Goal: Task Accomplishment & Management: Manage account settings

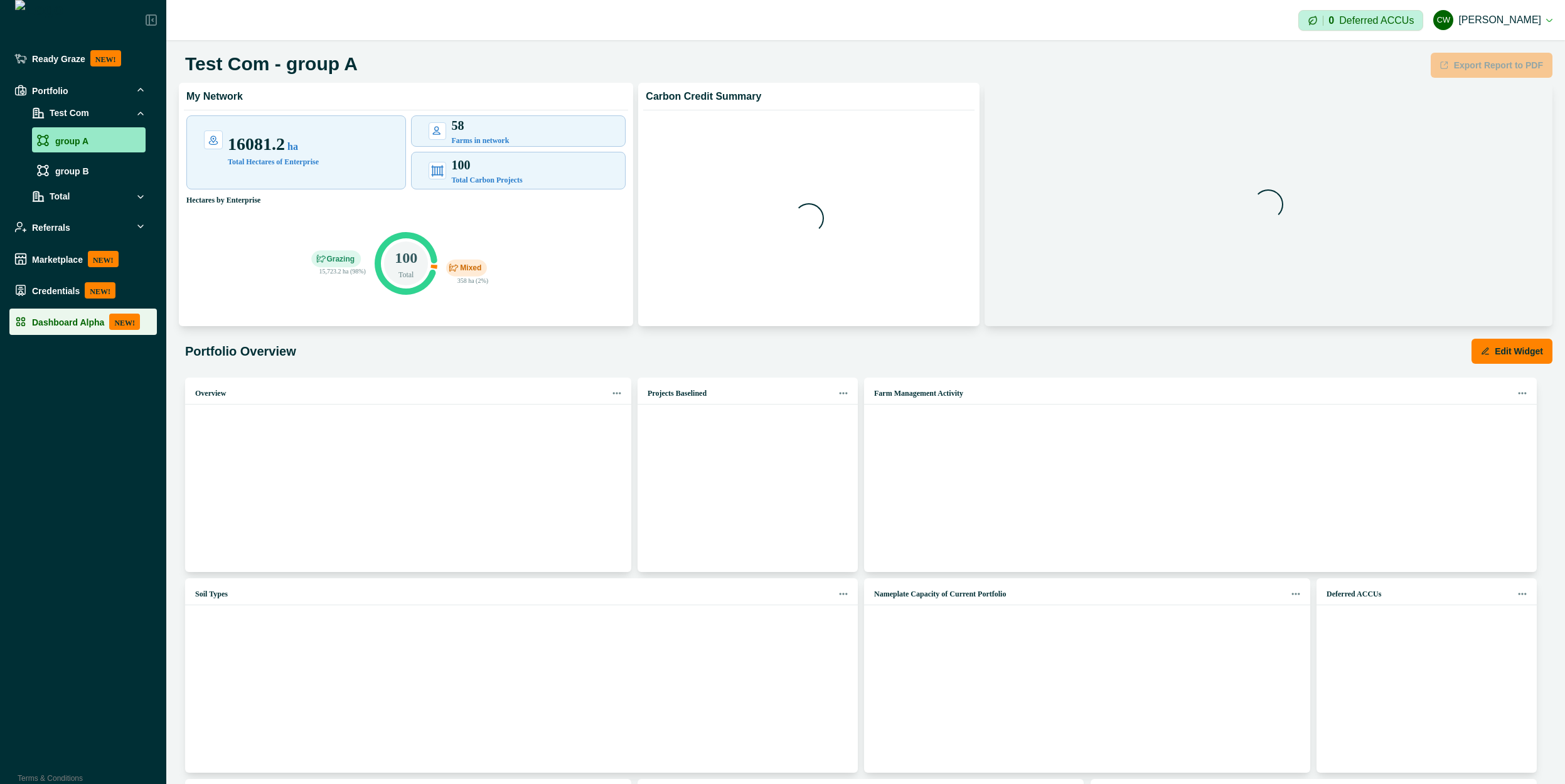
click at [61, 330] on div "Dashboard Alpha NEW!" at bounding box center [82, 322] width 137 height 16
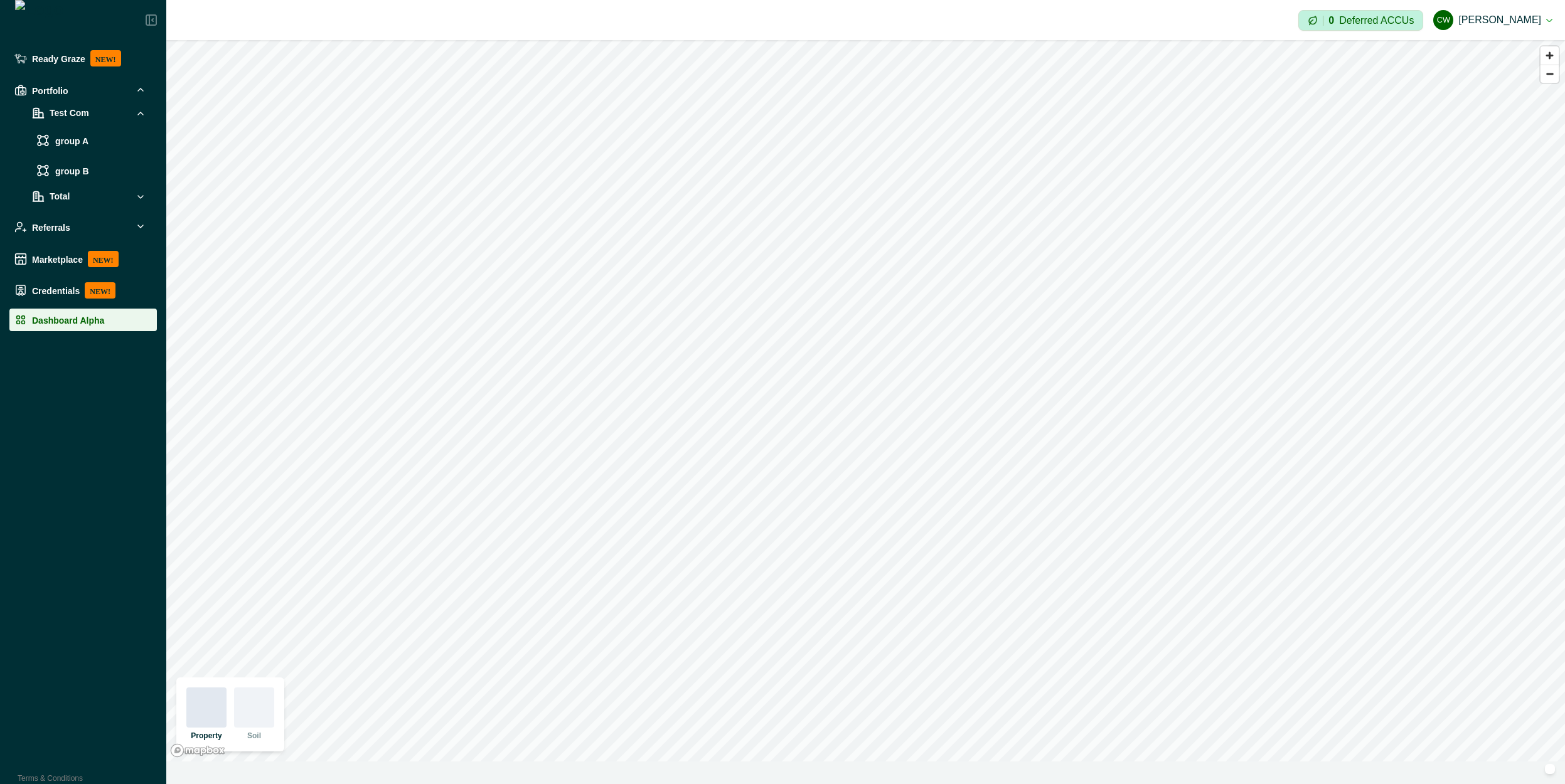
click at [118, 328] on li "Dashboard Alpha" at bounding box center [83, 319] width 147 height 22
click at [1517, 24] on button "[PERSON_NAME] [PERSON_NAME]" at bounding box center [1493, 20] width 120 height 30
click at [1468, 57] on button "Sign out" at bounding box center [1482, 56] width 139 height 21
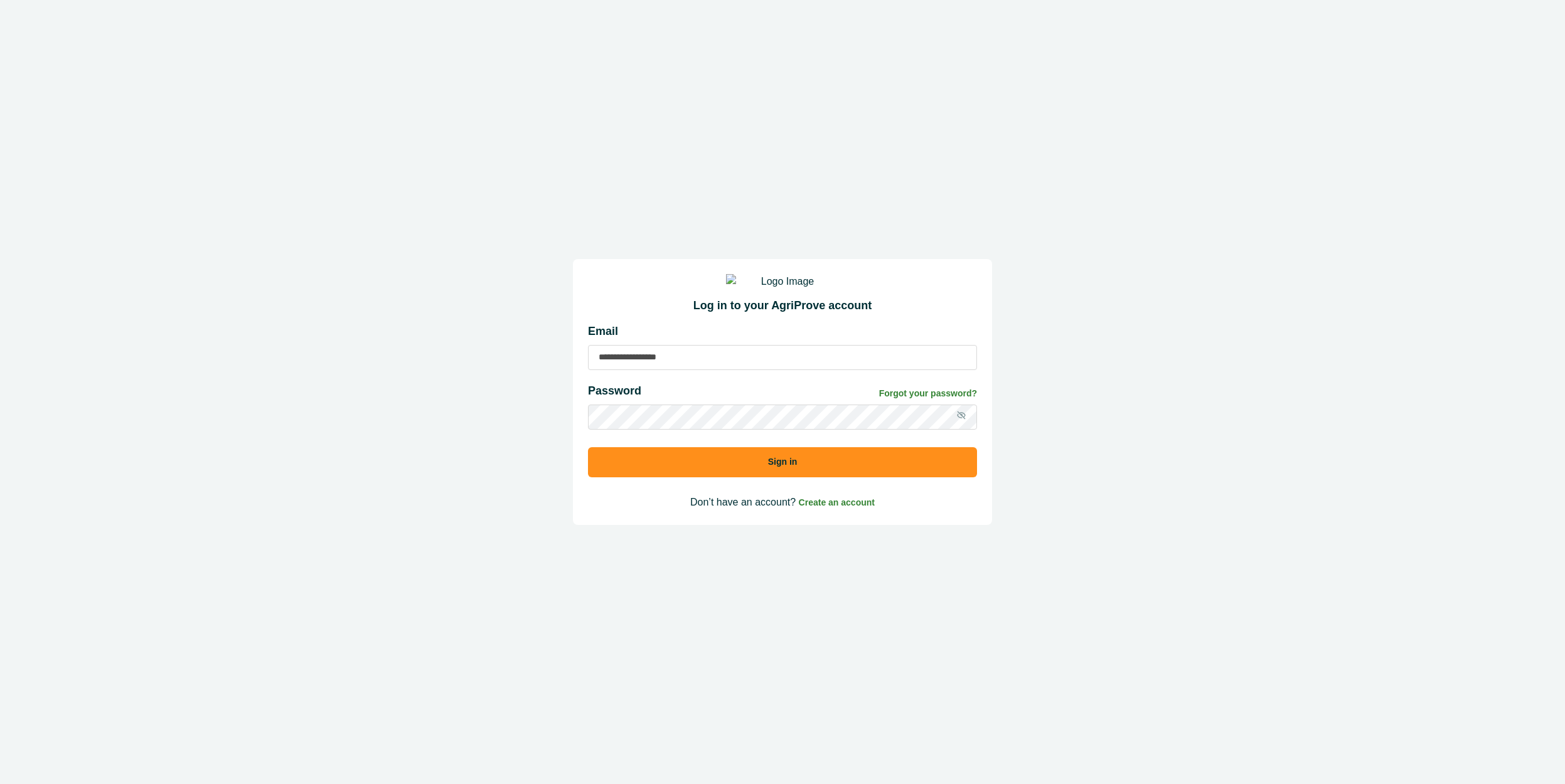
click at [719, 367] on input at bounding box center [783, 357] width 389 height 25
type input "**********"
click at [671, 469] on button "Sign in" at bounding box center [783, 462] width 389 height 30
